Goal: Information Seeking & Learning: Find contact information

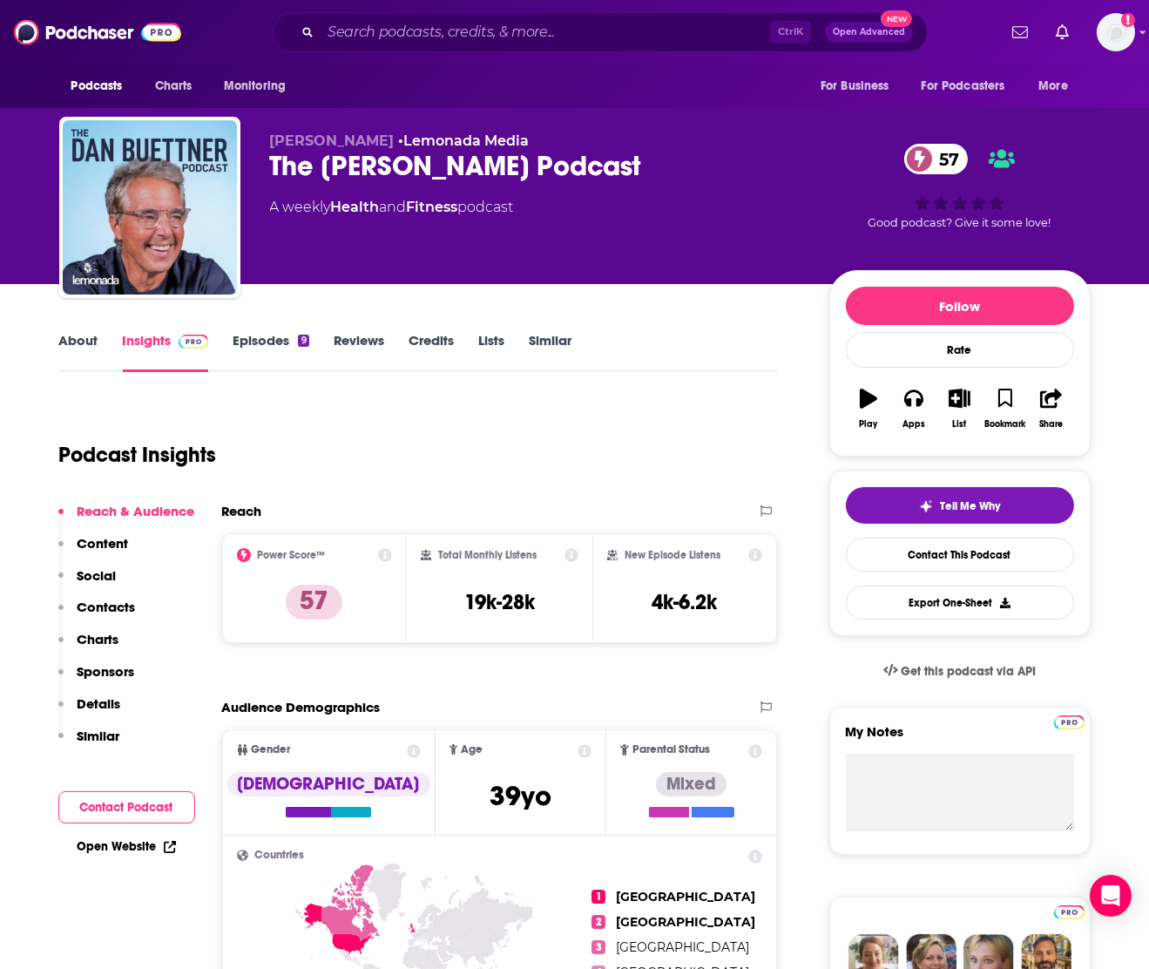
click at [389, 428] on div "Podcast Insights" at bounding box center [411, 444] width 705 height 89
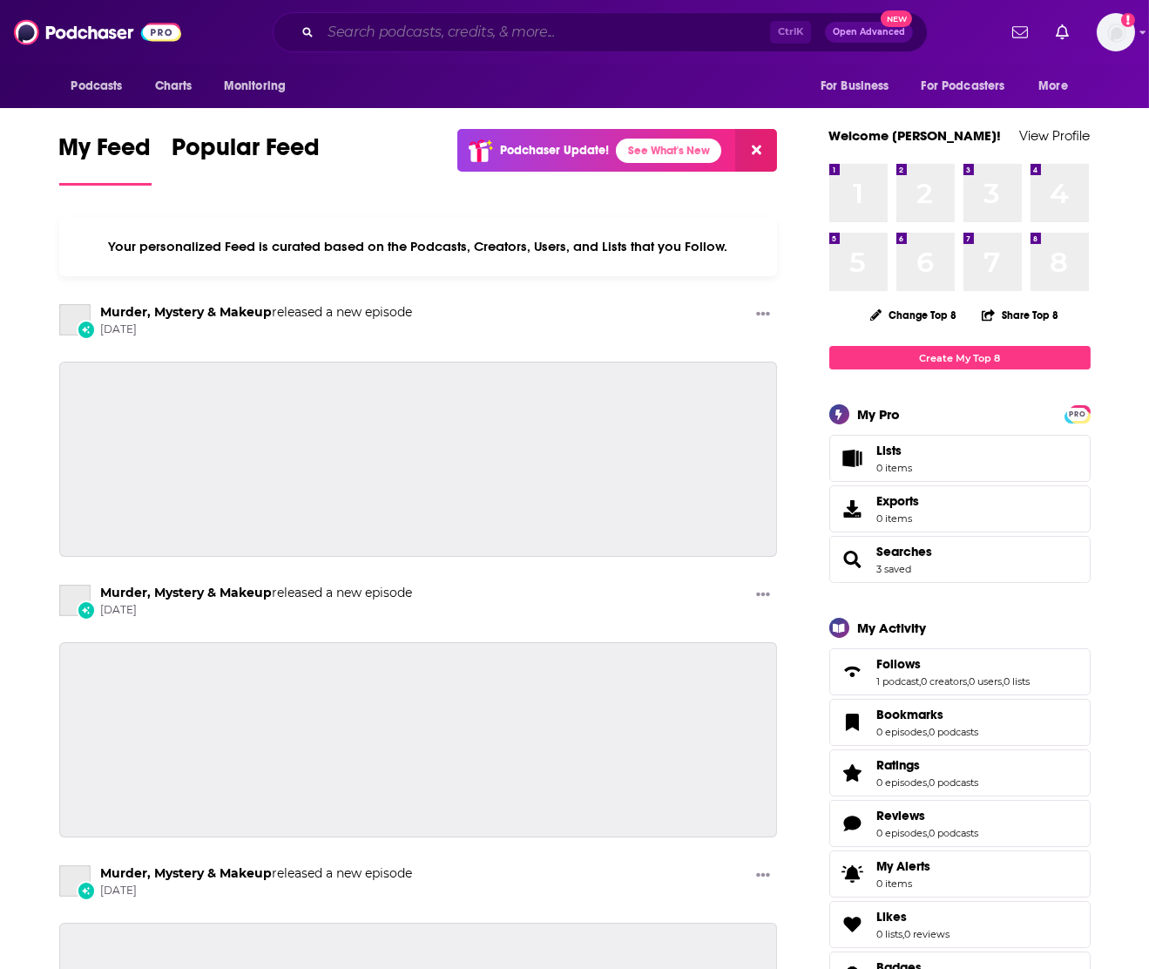
click at [463, 25] on input "Search podcasts, credits, & more..." at bounding box center [546, 32] width 450 height 28
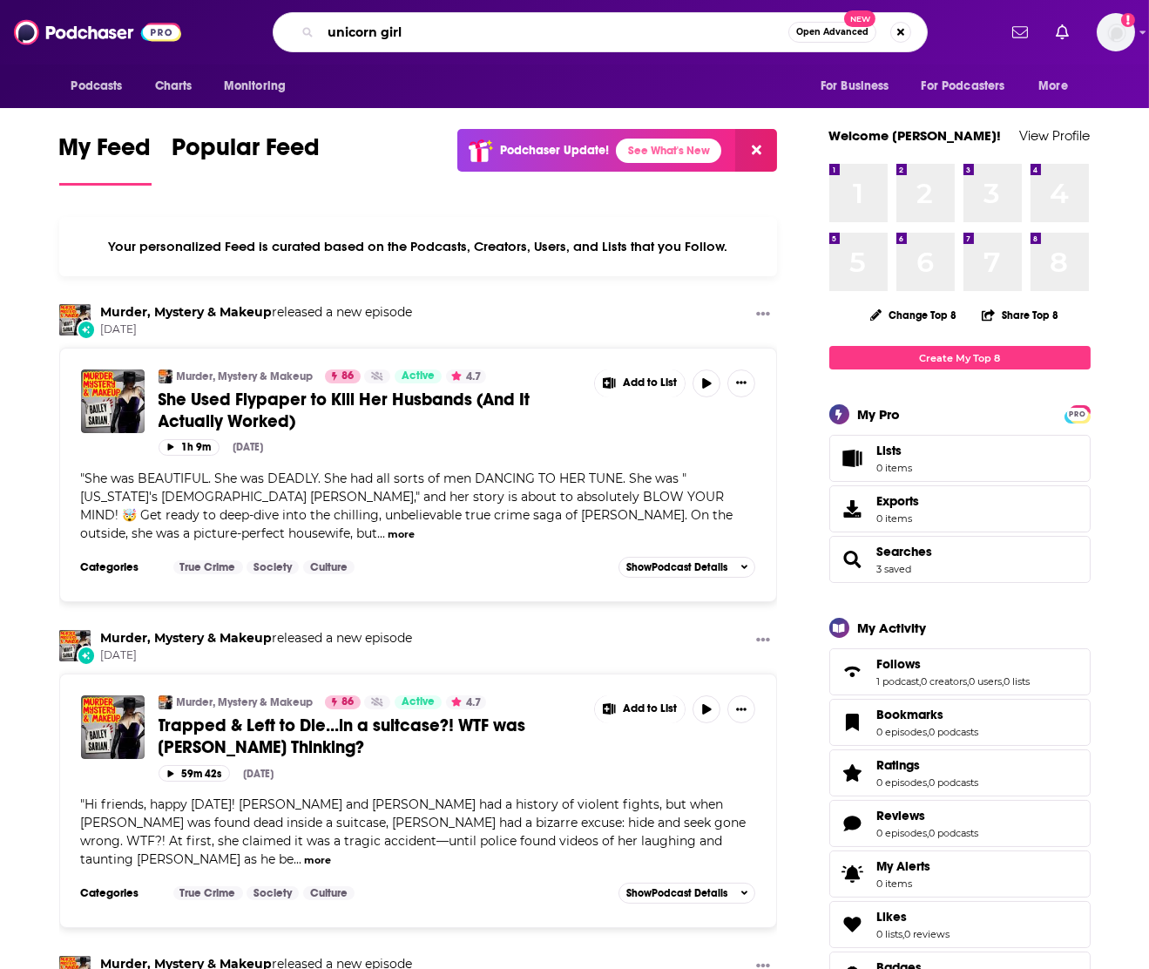
type input "unicorn girl"
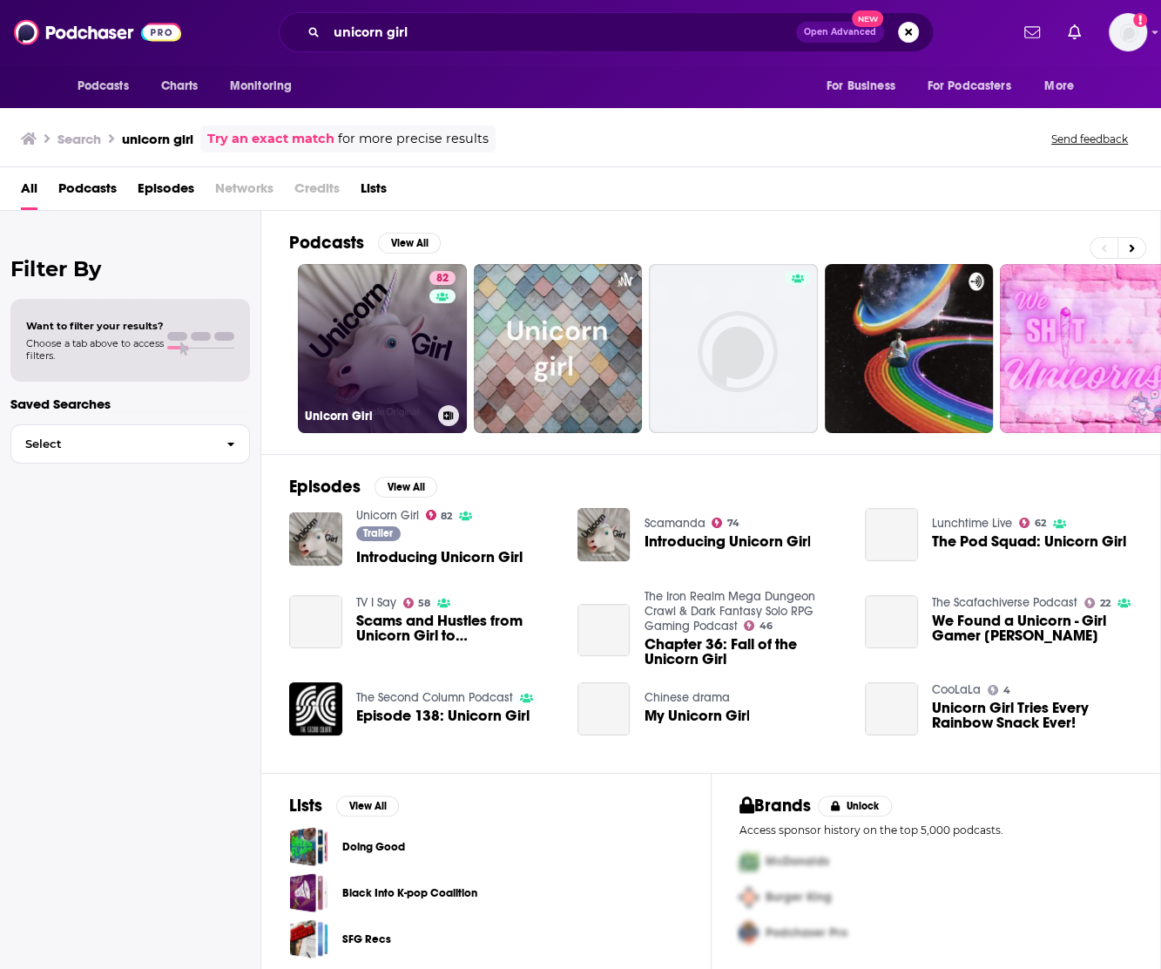
click at [366, 338] on link "82 Unicorn Girl" at bounding box center [382, 348] width 169 height 169
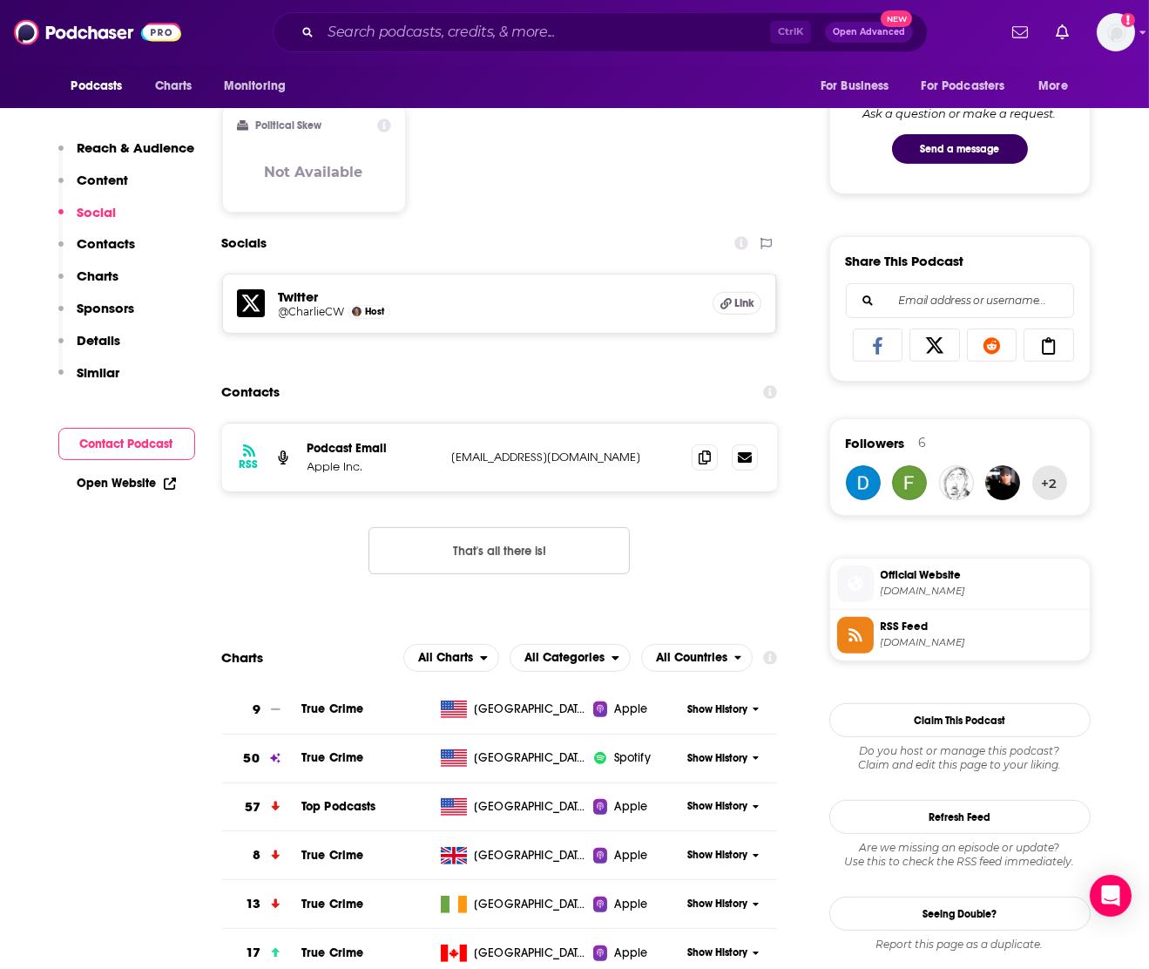
scroll to position [1048, 0]
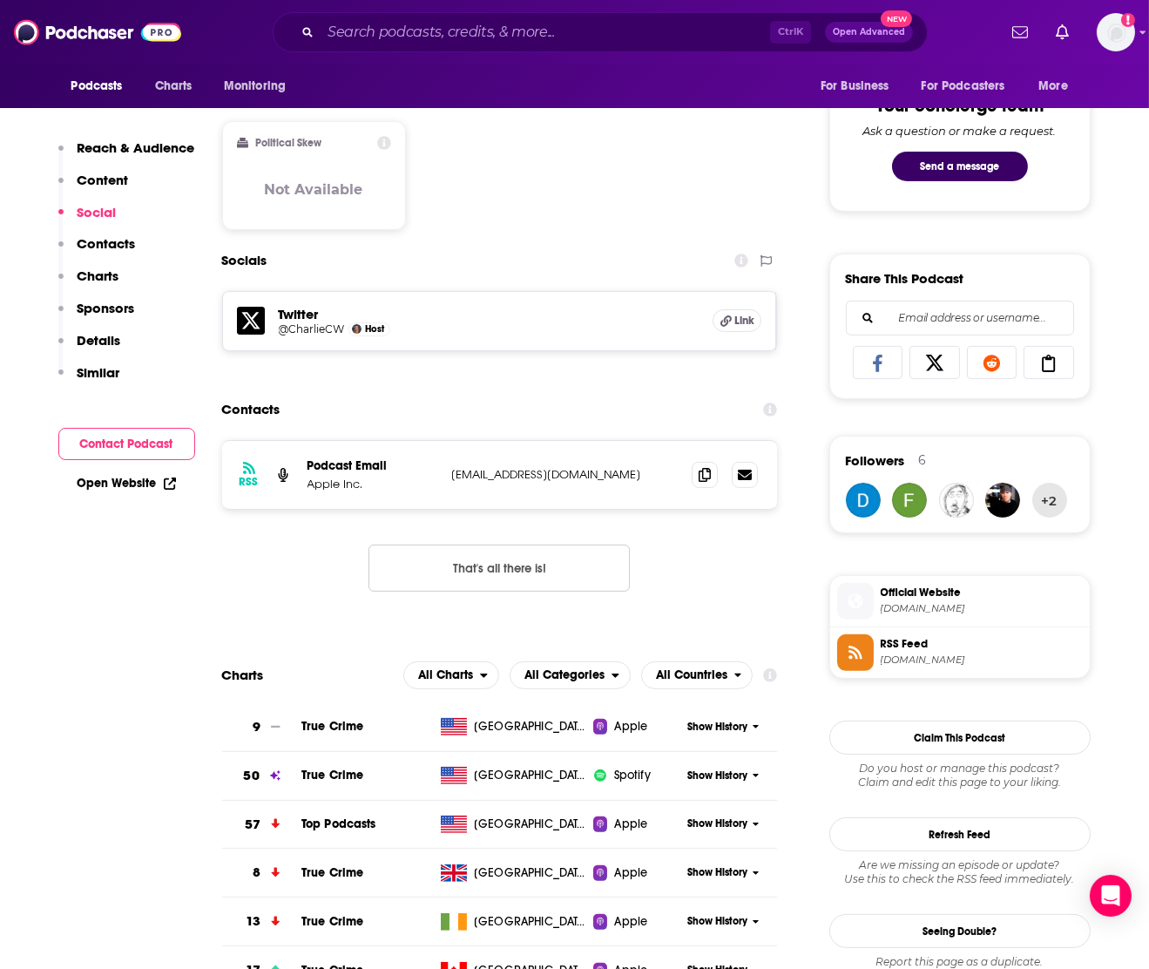
click at [661, 579] on div "RSS Podcast Email Apple Inc. no-reply@apple.com no-reply@apple.com That's all t…" at bounding box center [500, 529] width 556 height 179
